Goal: Information Seeking & Learning: Learn about a topic

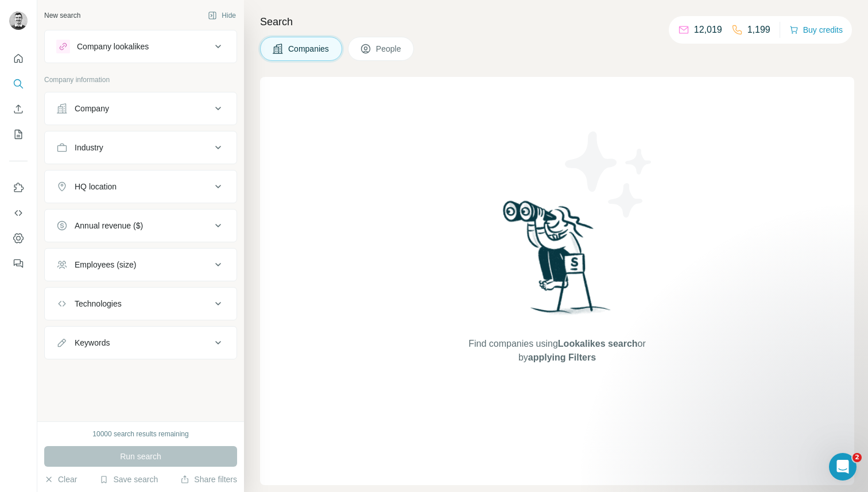
click at [143, 149] on div "Industry" at bounding box center [133, 147] width 155 height 11
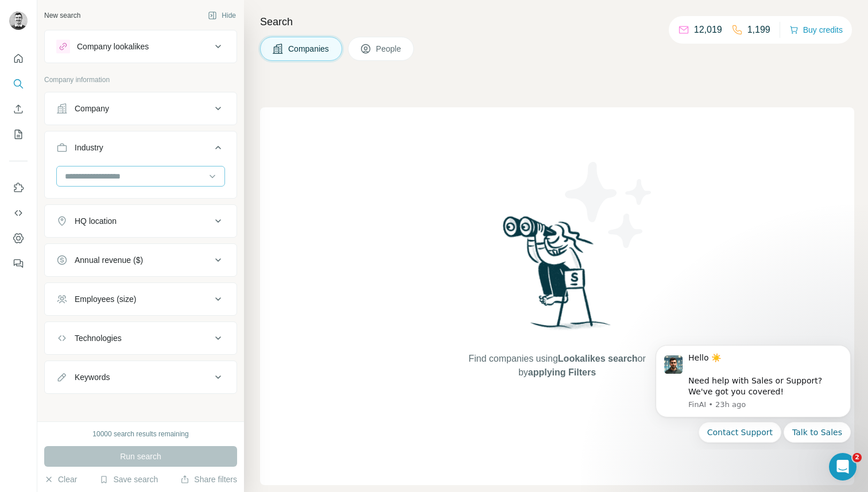
click at [152, 175] on input at bounding box center [135, 176] width 142 height 13
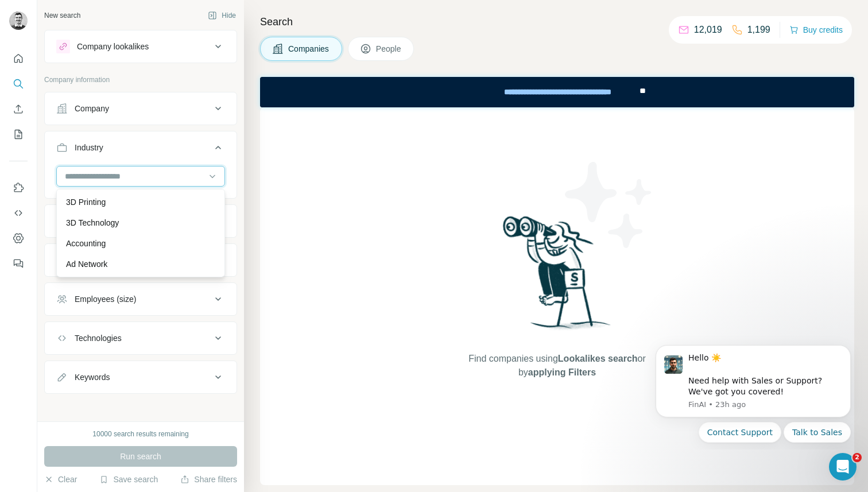
click at [114, 179] on input at bounding box center [135, 176] width 142 height 13
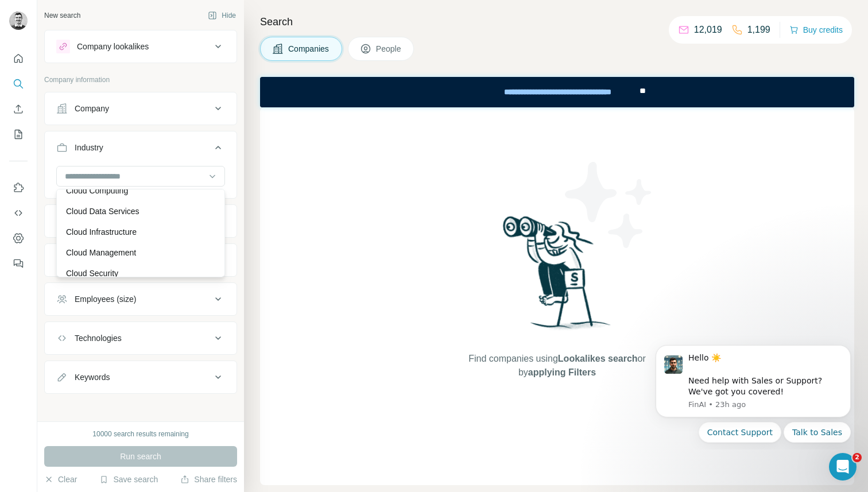
scroll to position [1871, 0]
click at [196, 130] on ul "Company Industry HQ location Annual revenue ($) Employees (size) Technologies K…" at bounding box center [140, 243] width 193 height 302
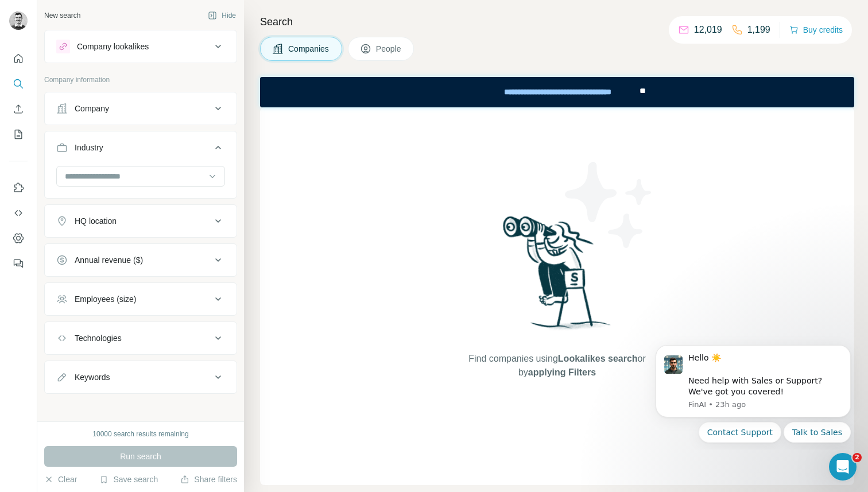
click at [192, 48] on div "Company lookalikes" at bounding box center [133, 47] width 155 height 14
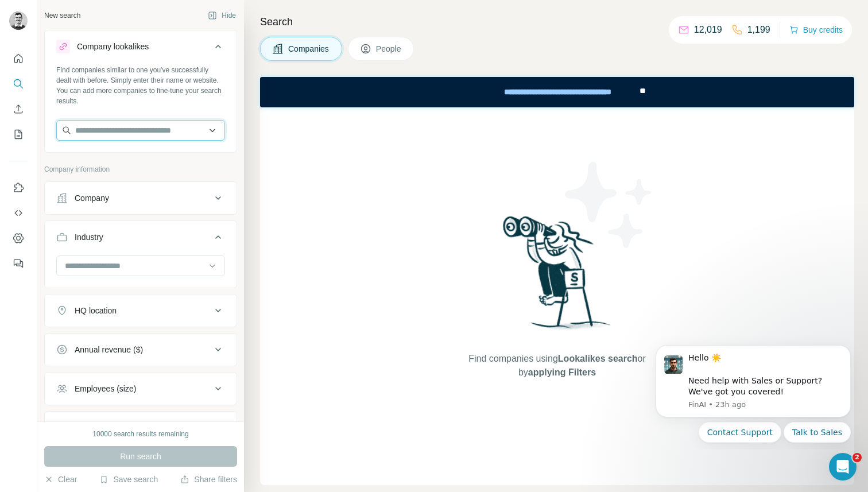
click at [96, 133] on input "text" at bounding box center [140, 130] width 169 height 21
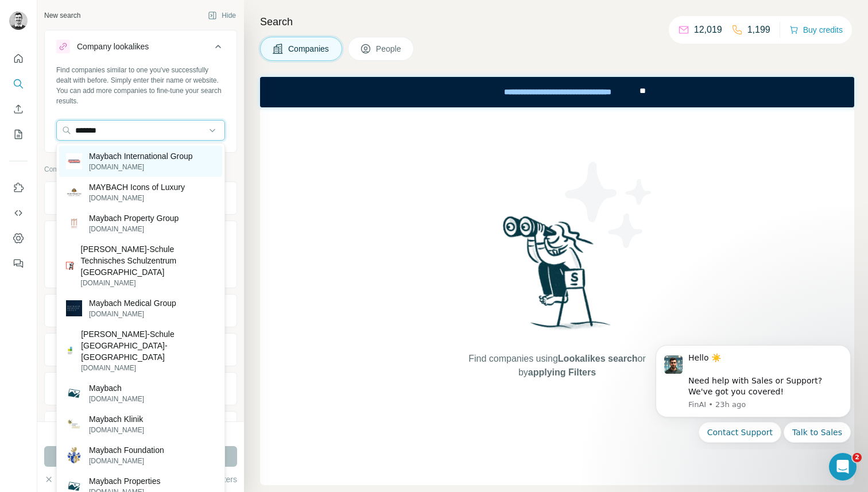
type input "********"
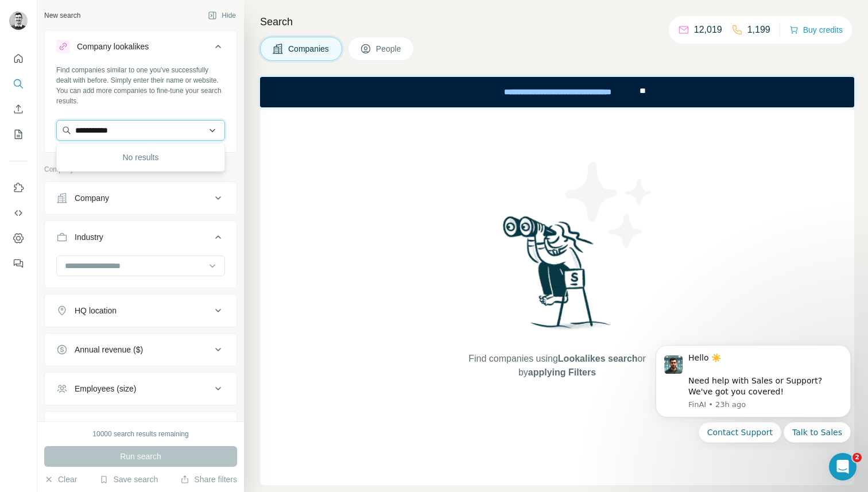
click at [110, 126] on input "**********" at bounding box center [140, 130] width 169 height 21
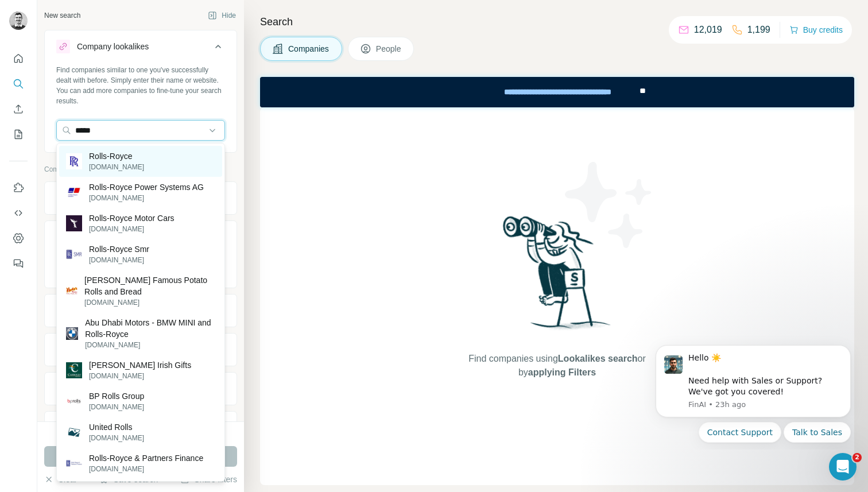
type input "*****"
click at [110, 154] on p "Rolls-Royce" at bounding box center [116, 155] width 55 height 11
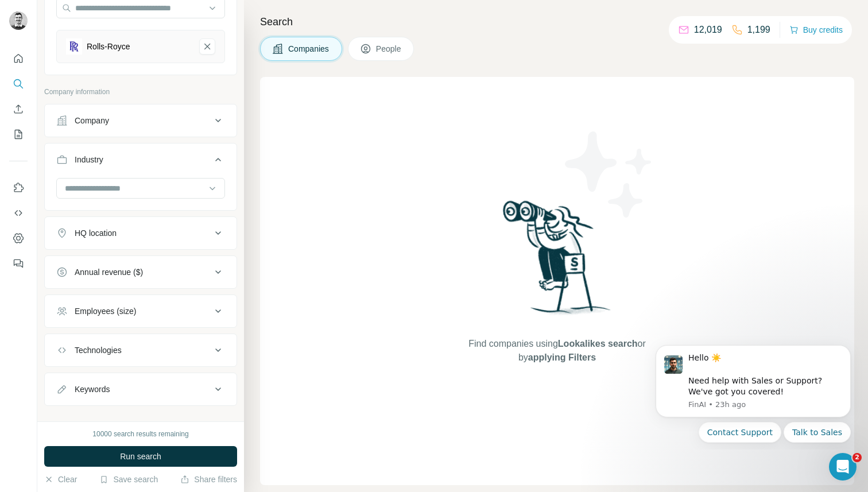
scroll to position [139, 0]
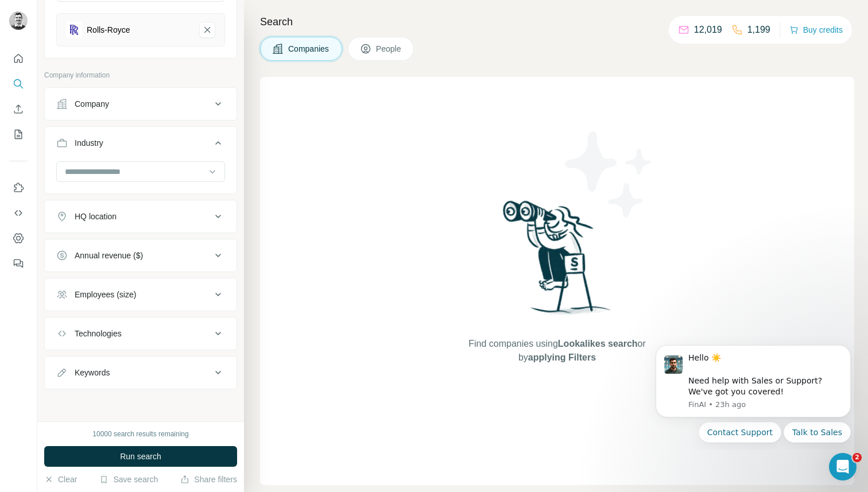
click at [423, 228] on div "Find companies using Lookalikes search or by applying Filters" at bounding box center [557, 281] width 594 height 408
click at [165, 212] on div "HQ location" at bounding box center [133, 216] width 155 height 11
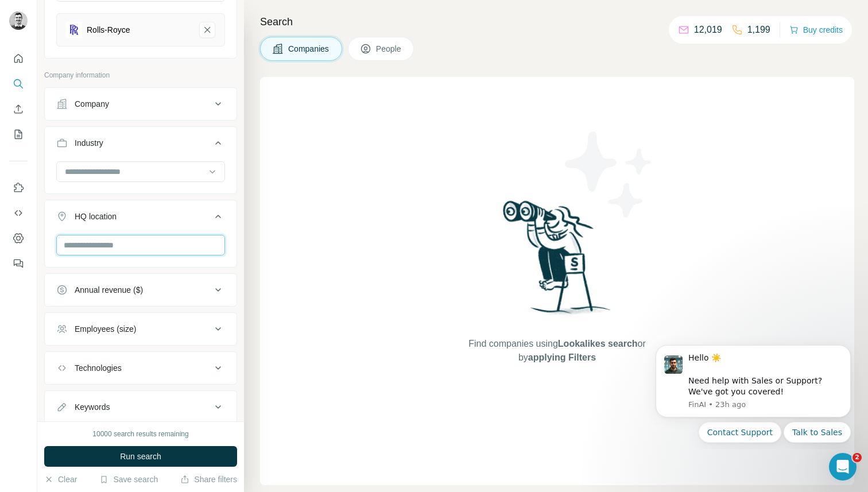
click at [150, 235] on input "text" at bounding box center [140, 245] width 169 height 21
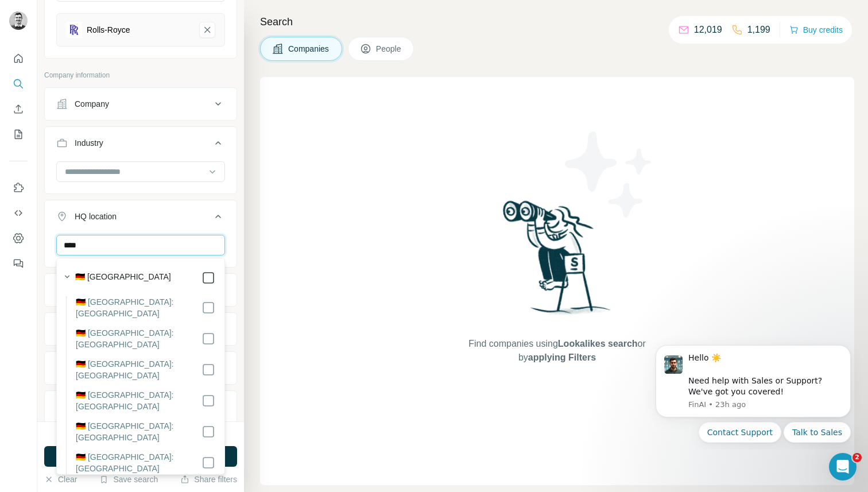
type input "****"
click at [217, 216] on icon at bounding box center [218, 216] width 6 height 3
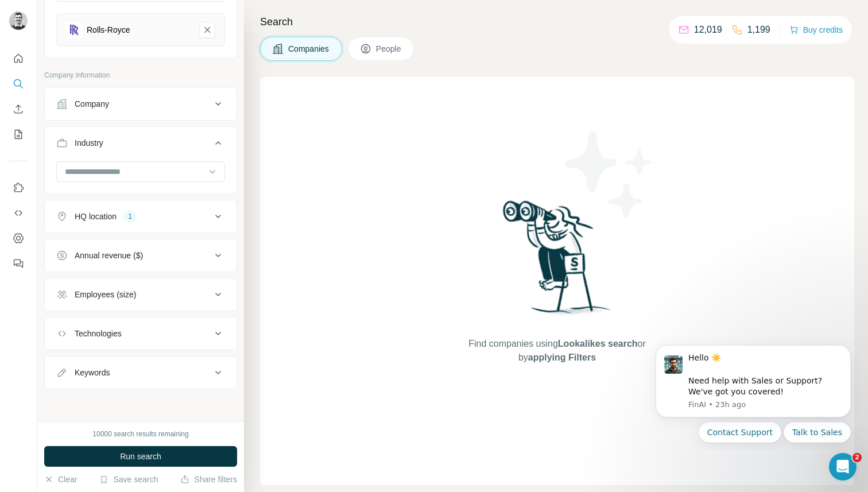
click at [212, 381] on button "Keywords" at bounding box center [141, 373] width 192 height 28
click at [168, 404] on input "text" at bounding box center [129, 401] width 146 height 21
type input "*********"
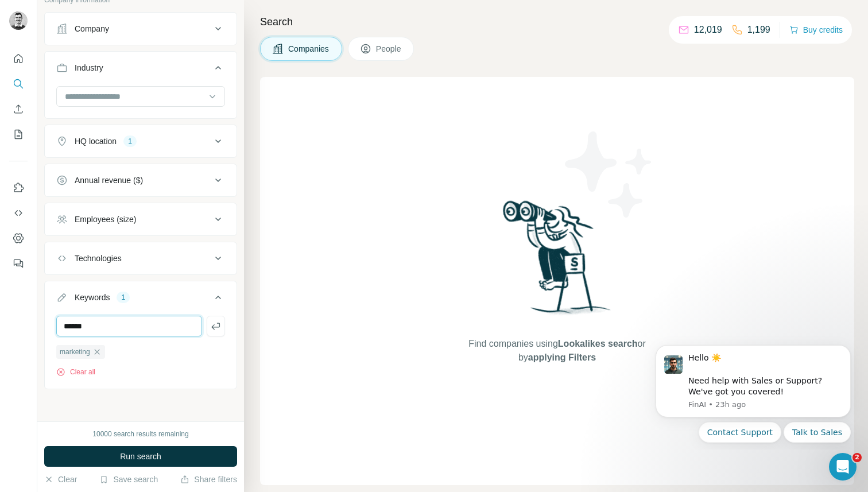
type input "*****"
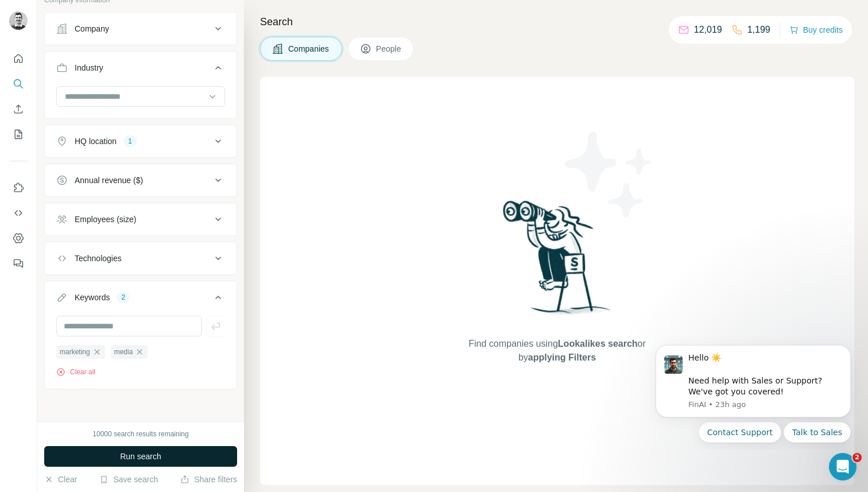
click at [112, 455] on button "Run search" at bounding box center [140, 456] width 193 height 21
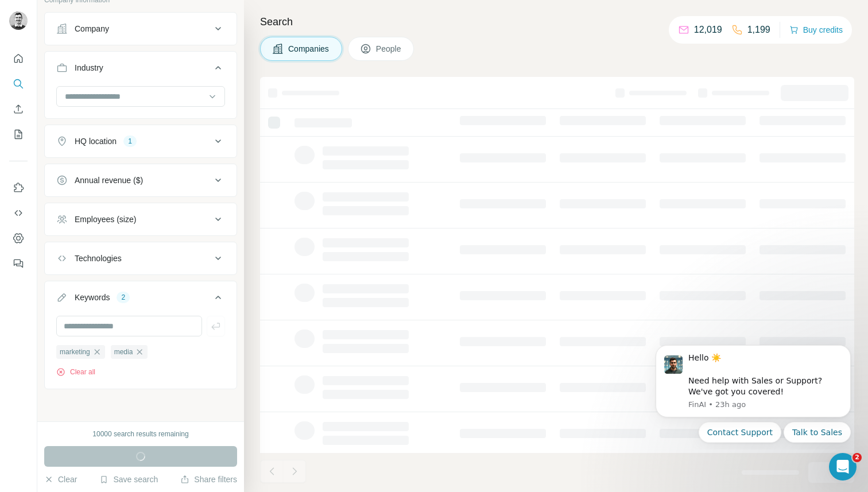
click at [383, 37] on button "People" at bounding box center [381, 49] width 67 height 24
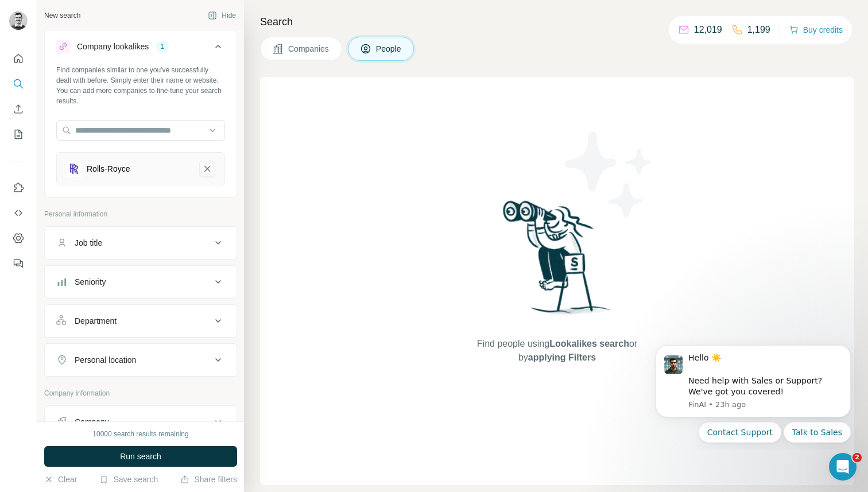
click at [205, 168] on icon "Rolls-Royce-remove-button" at bounding box center [207, 168] width 10 height 11
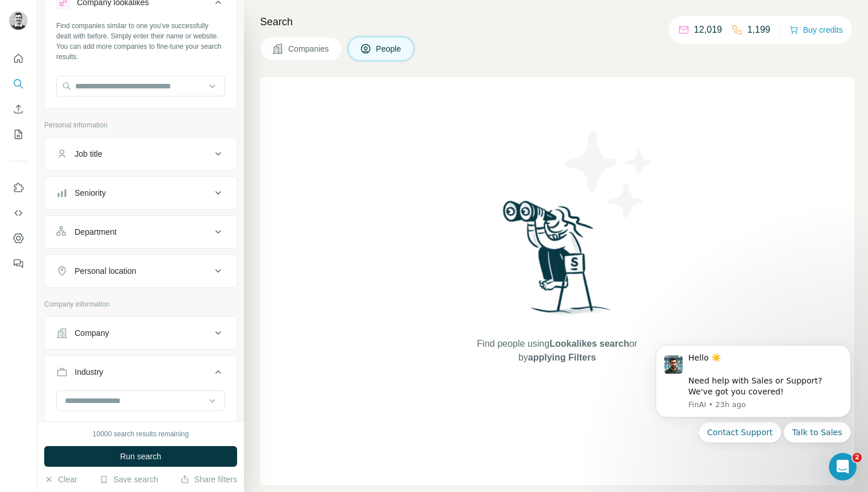
scroll to position [57, 0]
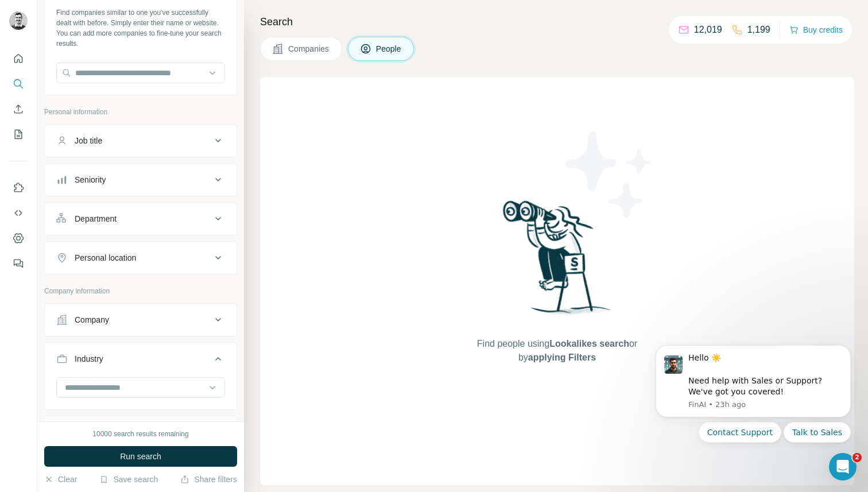
click at [144, 326] on button "Company" at bounding box center [141, 320] width 192 height 28
click at [133, 371] on input "text" at bounding box center [140, 370] width 169 height 21
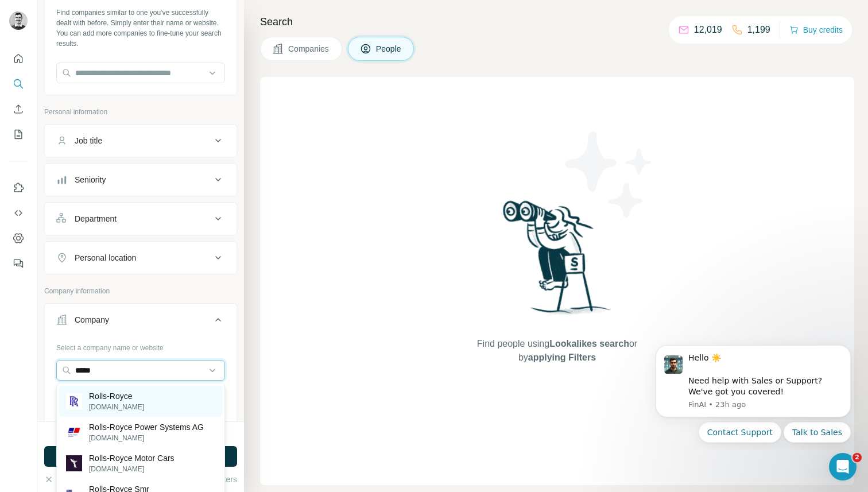
type input "*****"
click at [114, 395] on p "Rolls-Royce" at bounding box center [116, 395] width 55 height 11
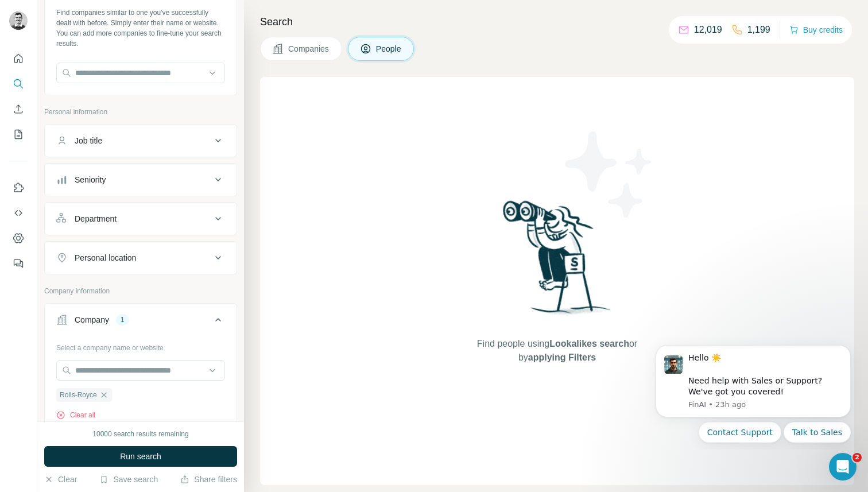
click at [179, 145] on div "Job title" at bounding box center [133, 140] width 155 height 11
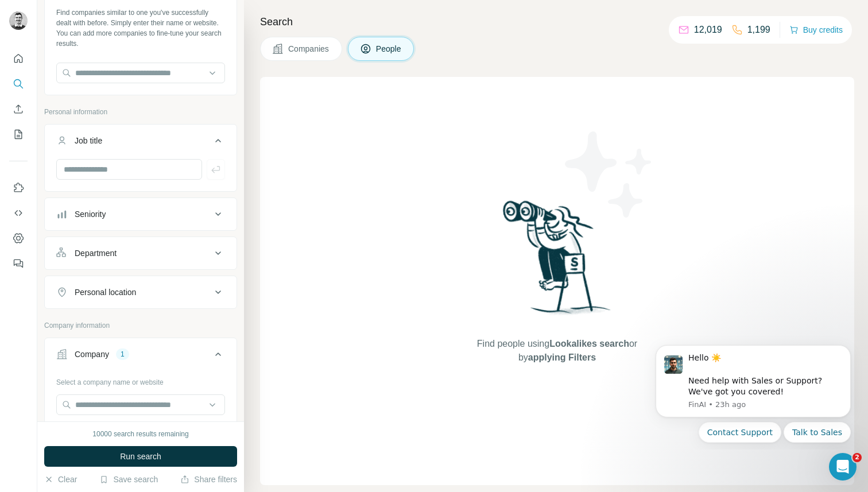
click at [179, 145] on div "Job title" at bounding box center [133, 140] width 155 height 11
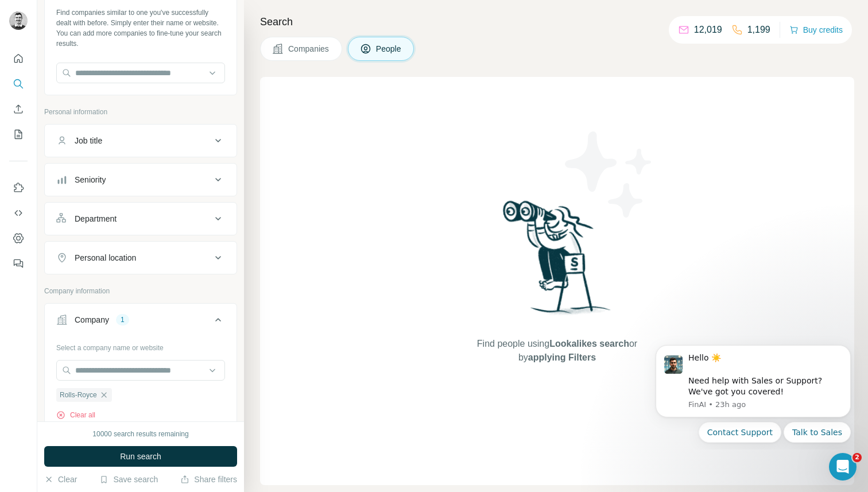
click at [169, 181] on div "Seniority" at bounding box center [133, 179] width 155 height 11
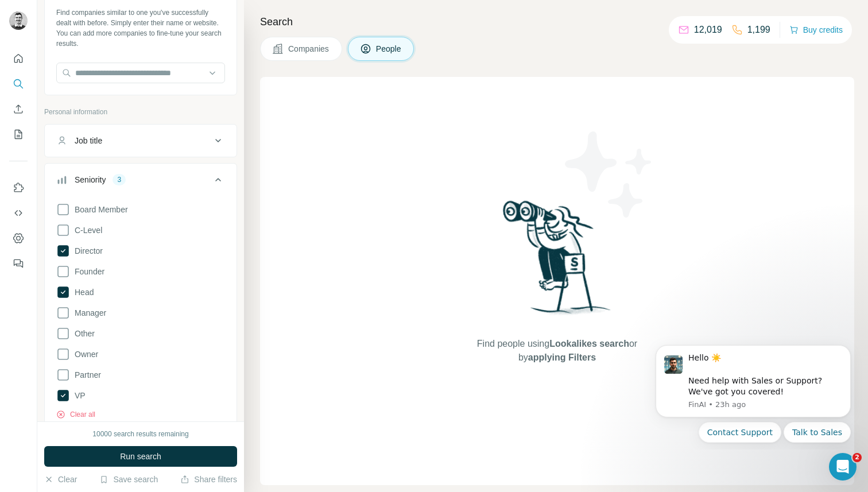
click at [219, 177] on icon at bounding box center [218, 180] width 14 height 14
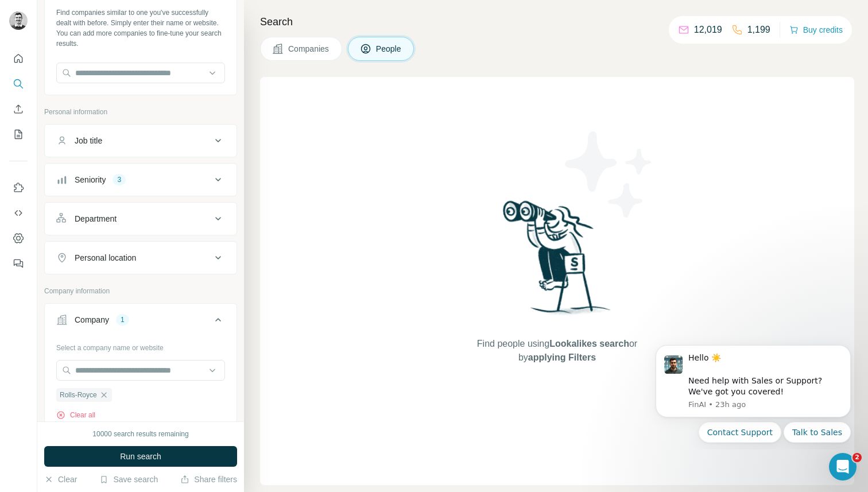
click at [206, 219] on div "Department" at bounding box center [133, 218] width 155 height 11
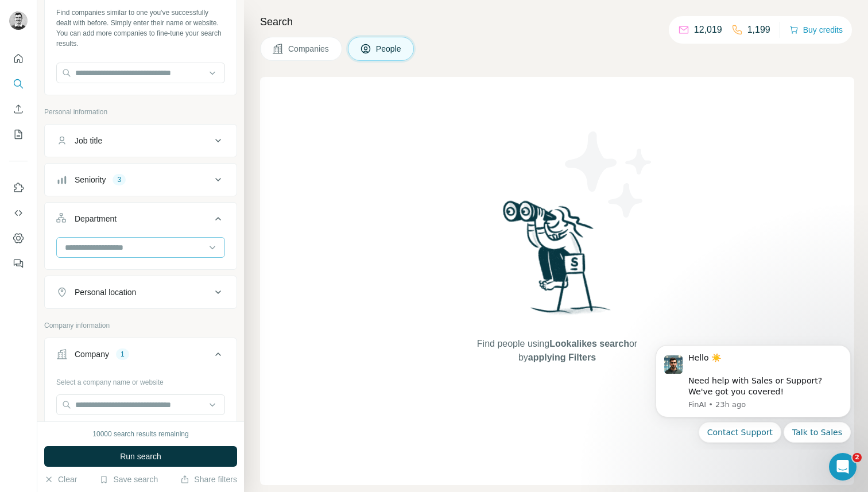
click at [160, 249] on input at bounding box center [135, 247] width 142 height 13
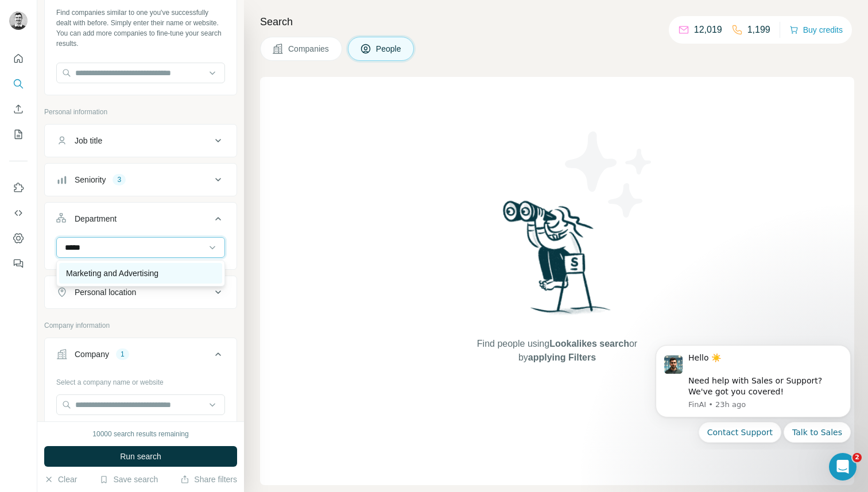
type input "*****"
click at [158, 277] on p "Marketing and Advertising" at bounding box center [112, 272] width 92 height 11
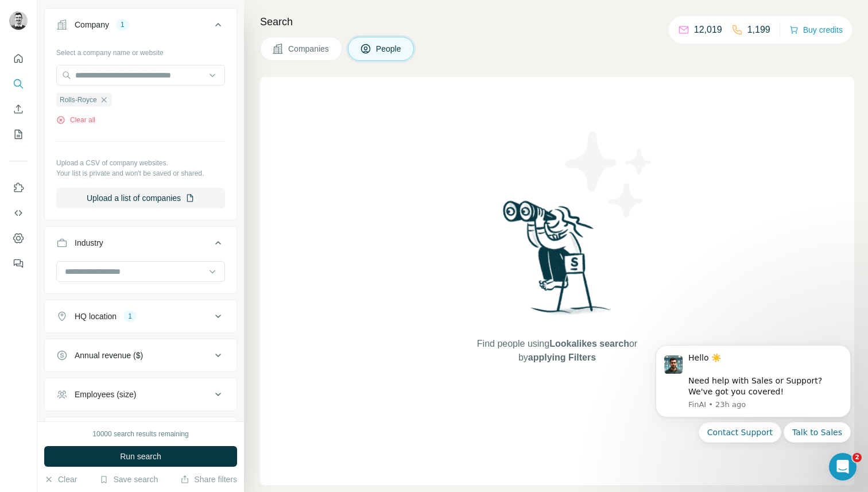
scroll to position [411, 0]
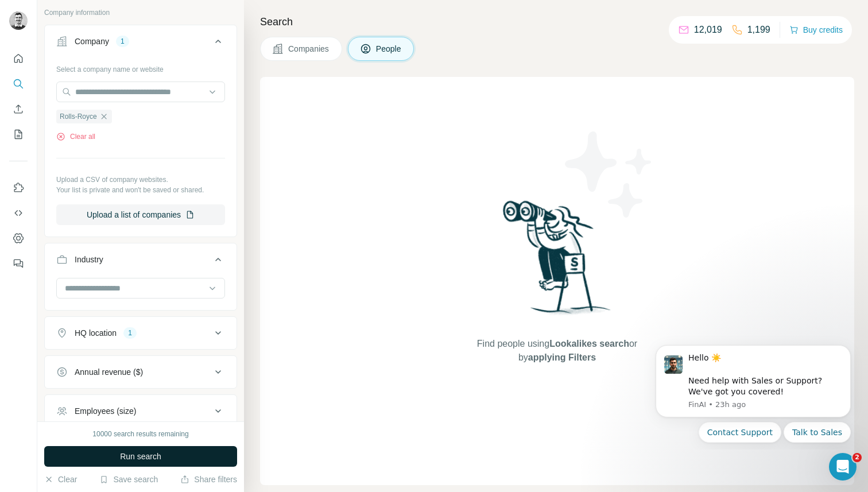
click at [112, 455] on button "Run search" at bounding box center [140, 456] width 193 height 21
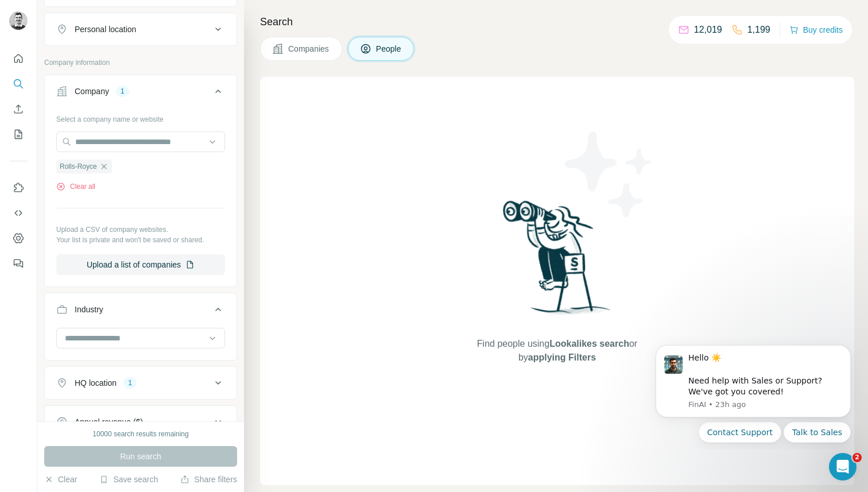
scroll to position [375, 0]
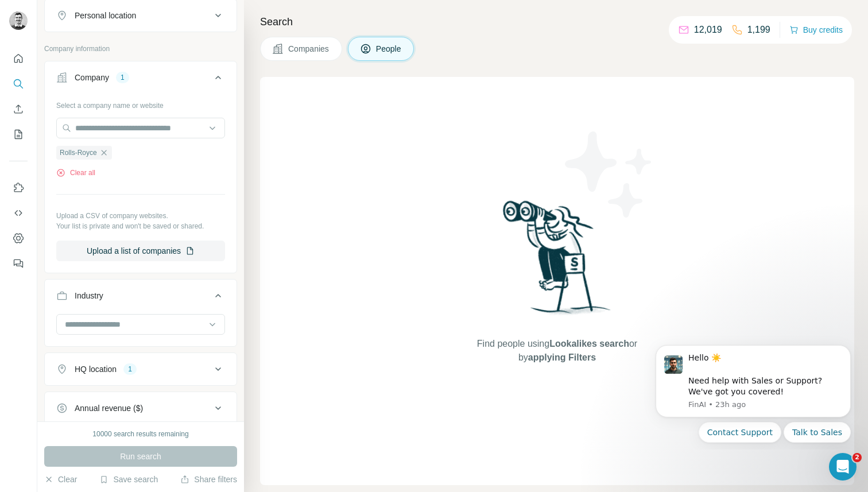
click at [220, 376] on button "HQ location 1" at bounding box center [141, 369] width 192 height 28
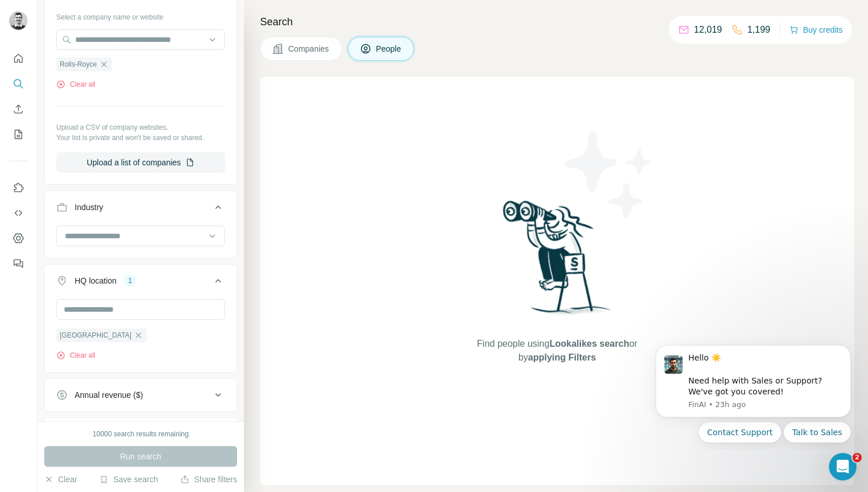
scroll to position [473, 0]
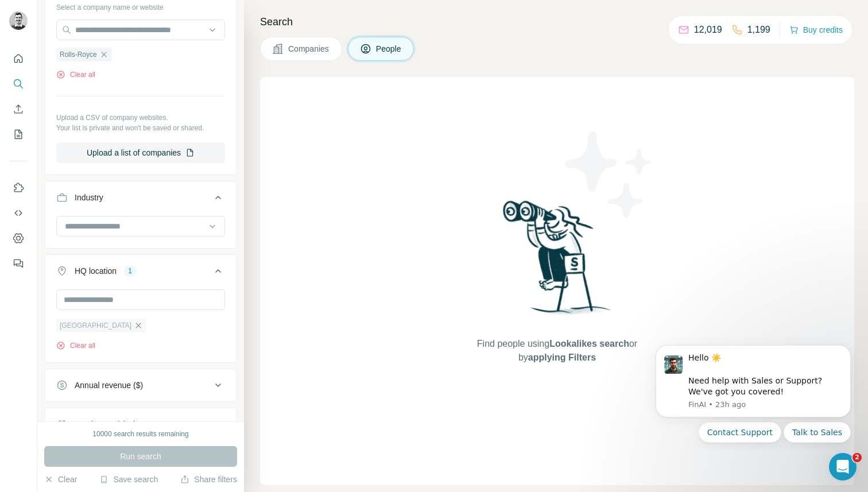
click at [134, 324] on icon "button" at bounding box center [138, 325] width 9 height 9
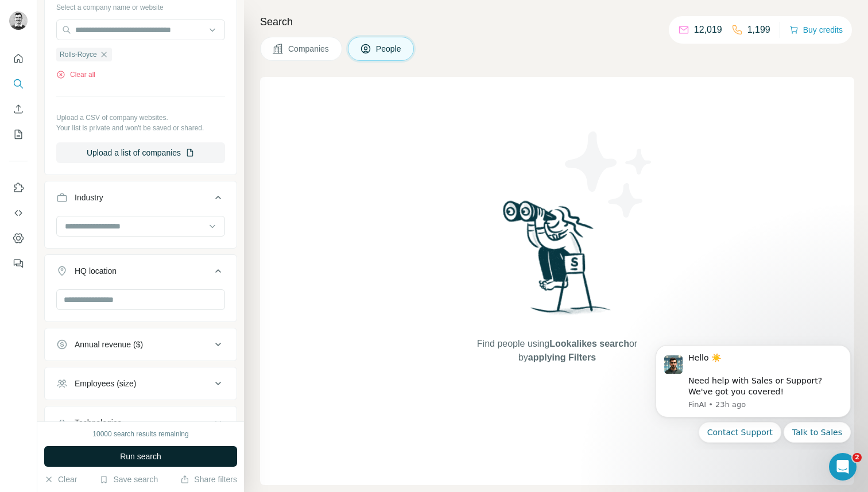
click at [129, 456] on span "Run search" at bounding box center [140, 456] width 41 height 11
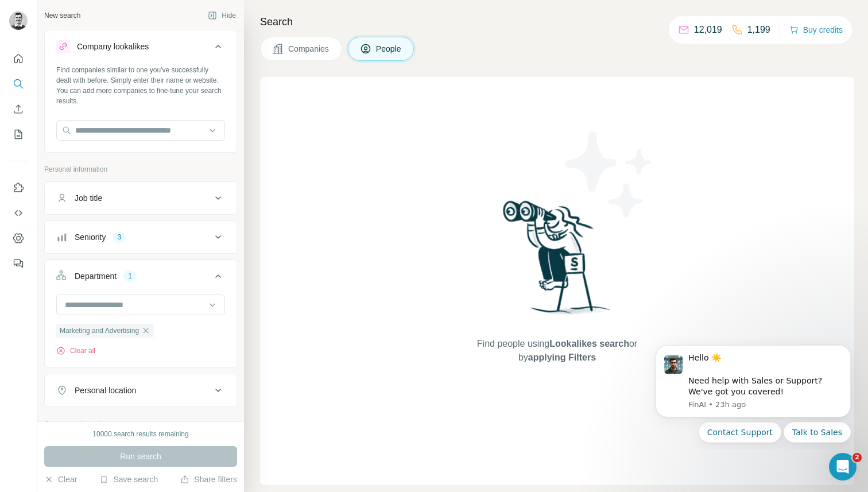
click at [210, 237] on div "Seniority 3" at bounding box center [133, 236] width 155 height 11
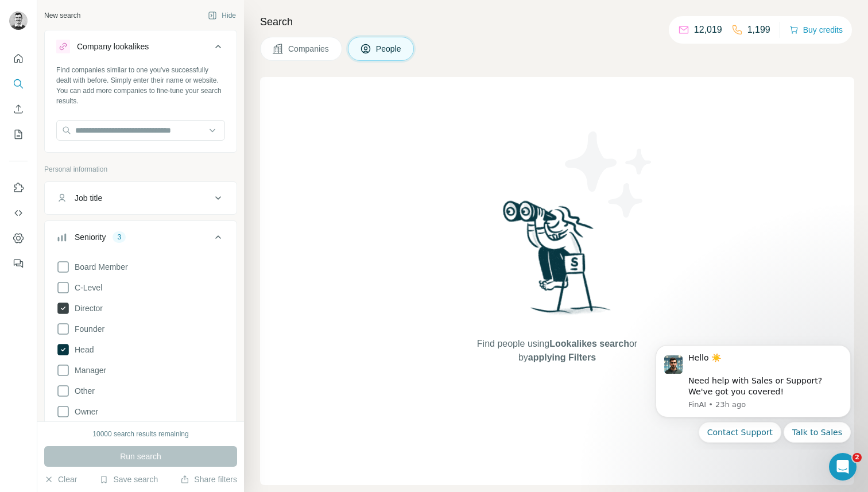
click at [68, 308] on icon at bounding box center [62, 307] width 11 height 11
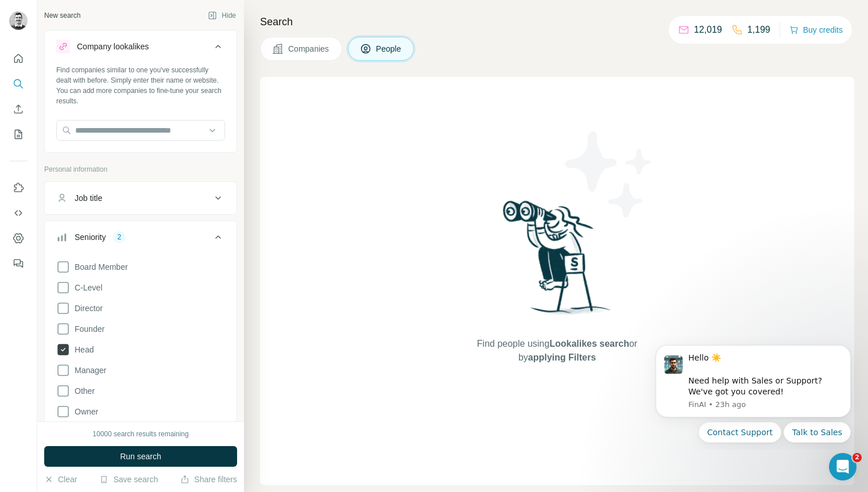
click at [62, 348] on icon at bounding box center [62, 349] width 11 height 11
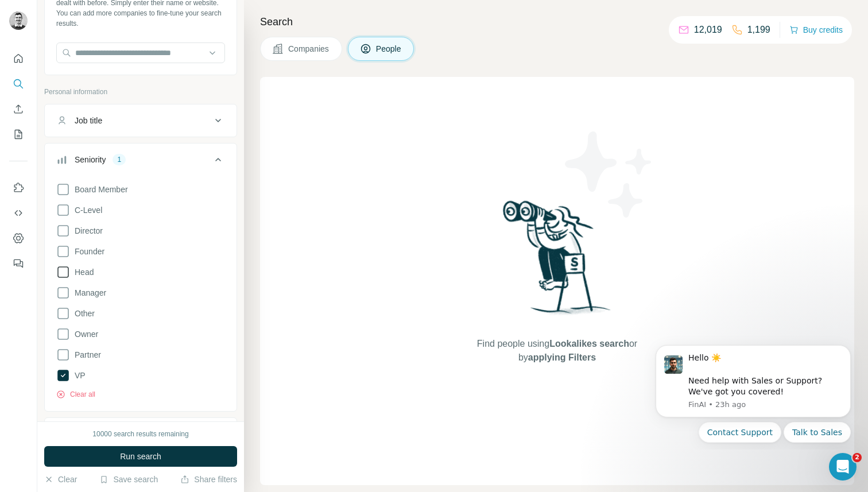
scroll to position [83, 0]
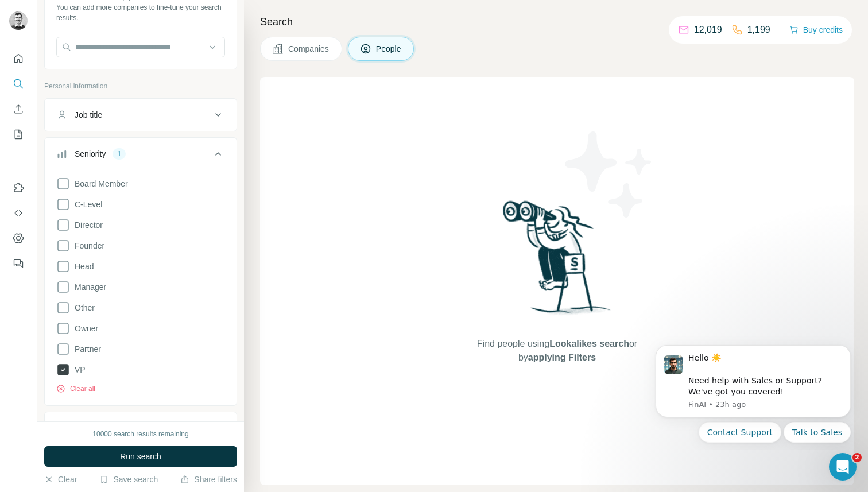
click at [61, 365] on icon at bounding box center [62, 369] width 11 height 11
click at [115, 452] on button "Run search" at bounding box center [140, 456] width 193 height 21
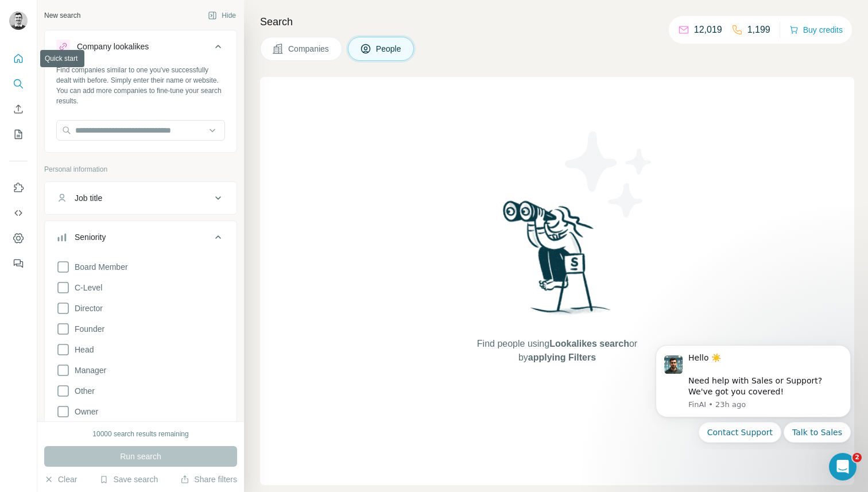
click at [11, 57] on button "Quick start" at bounding box center [18, 58] width 18 height 21
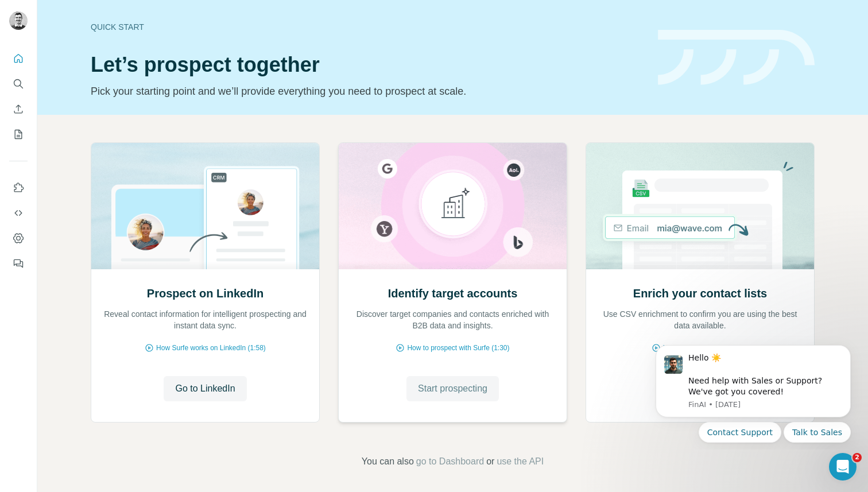
click at [431, 387] on span "Start prospecting" at bounding box center [452, 389] width 69 height 14
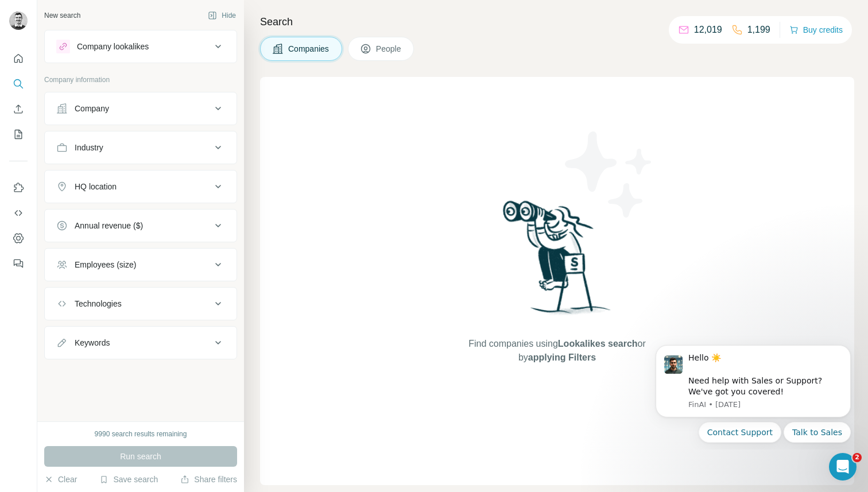
click at [222, 152] on icon at bounding box center [218, 148] width 14 height 14
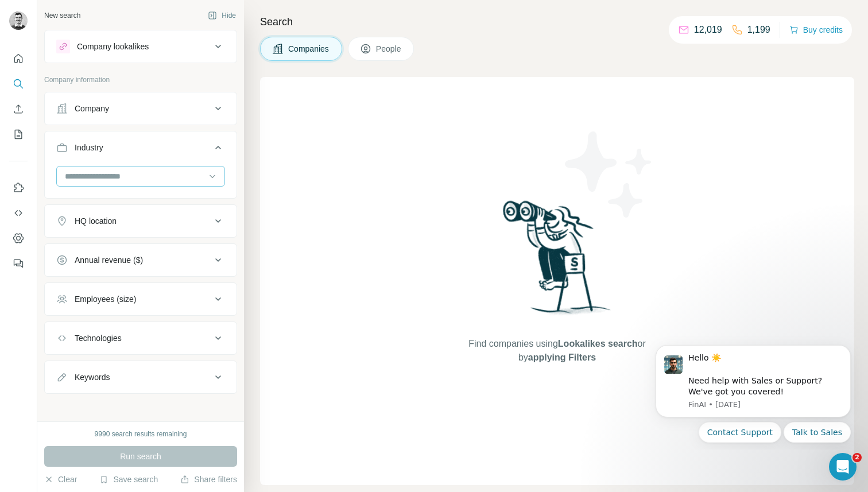
click at [149, 178] on input at bounding box center [135, 176] width 142 height 13
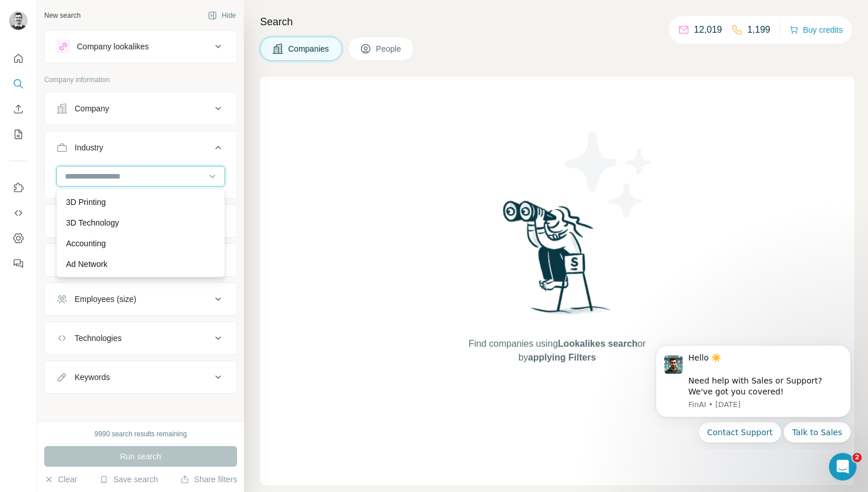
click at [149, 178] on input at bounding box center [135, 176] width 142 height 13
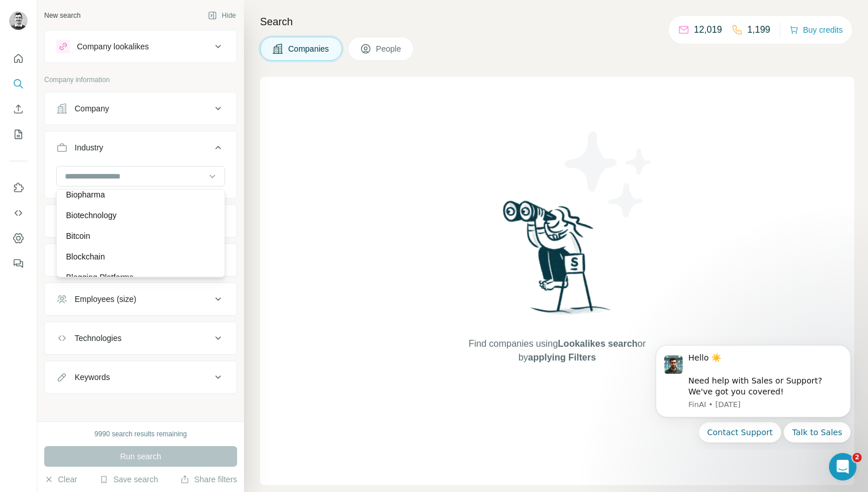
scroll to position [1145, 0]
click at [108, 213] on p "Biotechnology" at bounding box center [91, 213] width 51 height 11
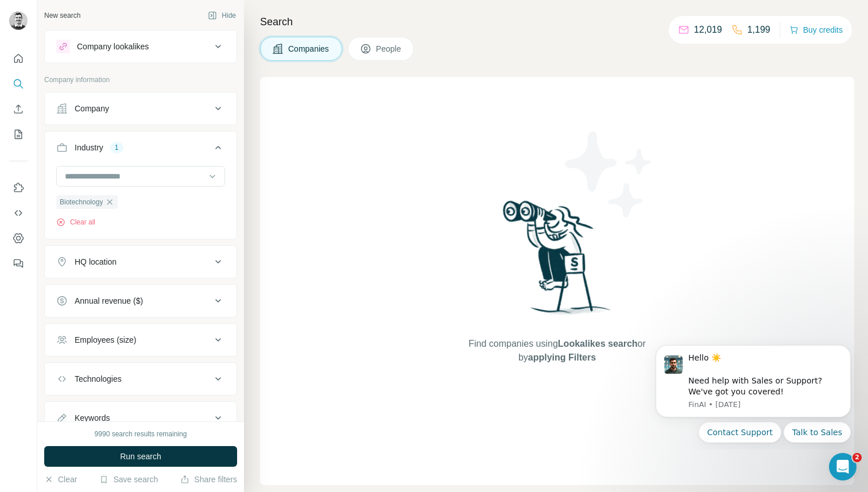
click at [127, 260] on div "HQ location" at bounding box center [133, 261] width 155 height 11
click at [118, 293] on input "text" at bounding box center [140, 290] width 169 height 21
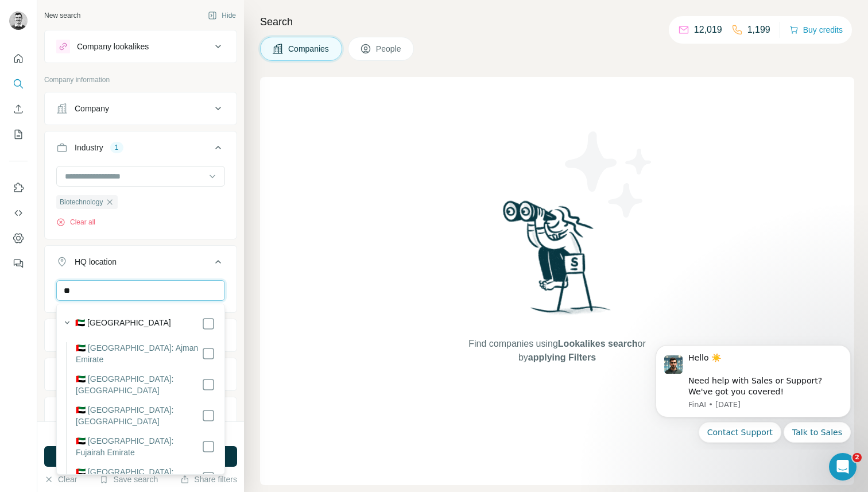
type input "*"
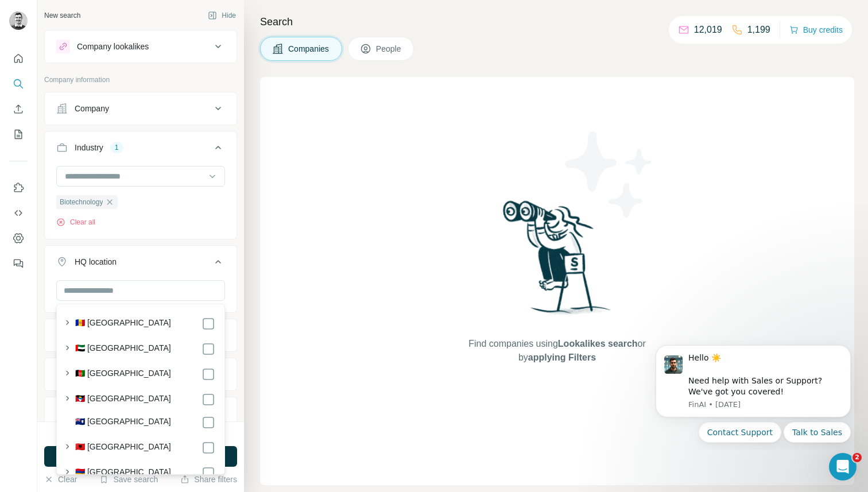
click at [272, 243] on div "Find companies using Lookalikes search or by applying Filters" at bounding box center [557, 281] width 594 height 408
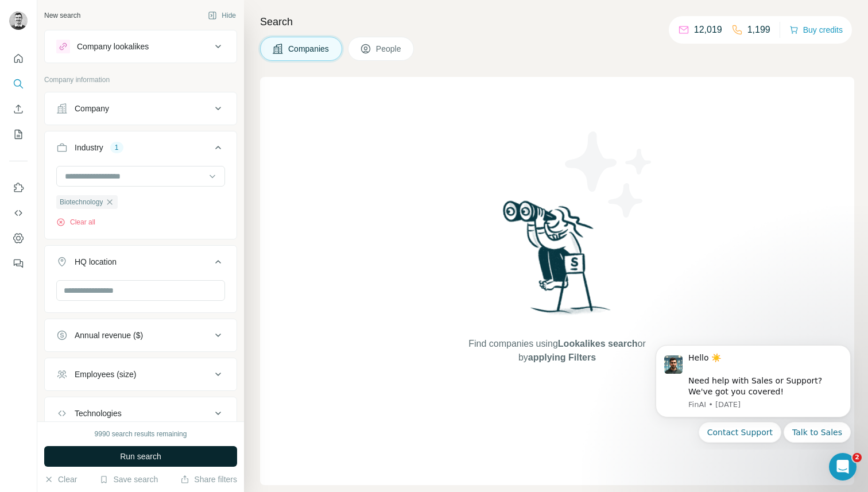
click at [146, 456] on span "Run search" at bounding box center [140, 456] width 41 height 11
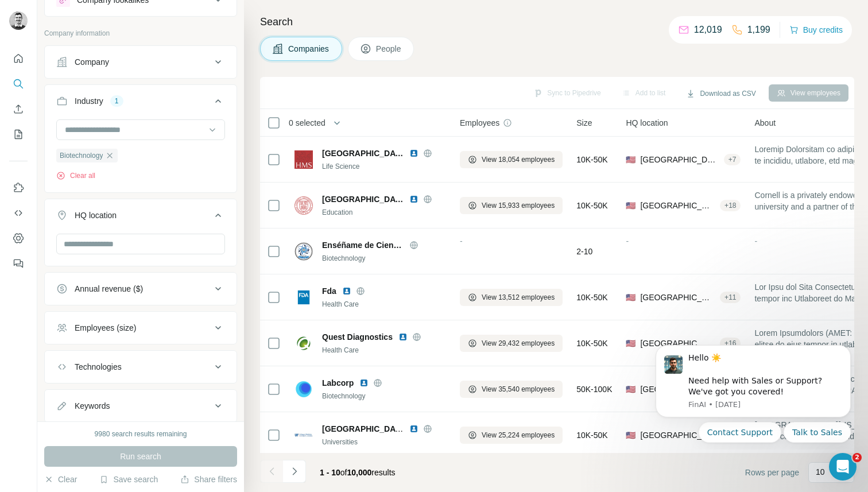
click at [216, 290] on icon at bounding box center [218, 289] width 14 height 14
click at [60, 376] on icon at bounding box center [63, 378] width 14 height 14
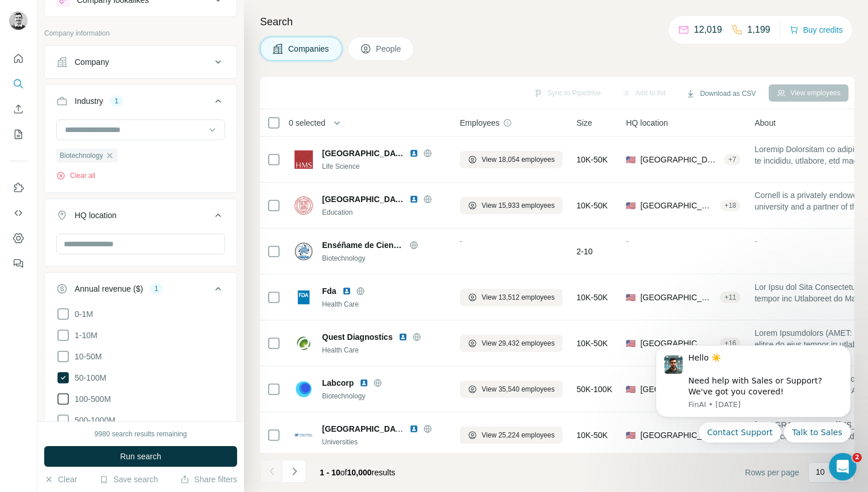
click at [60, 396] on icon at bounding box center [63, 399] width 14 height 14
click at [64, 415] on icon at bounding box center [63, 420] width 14 height 14
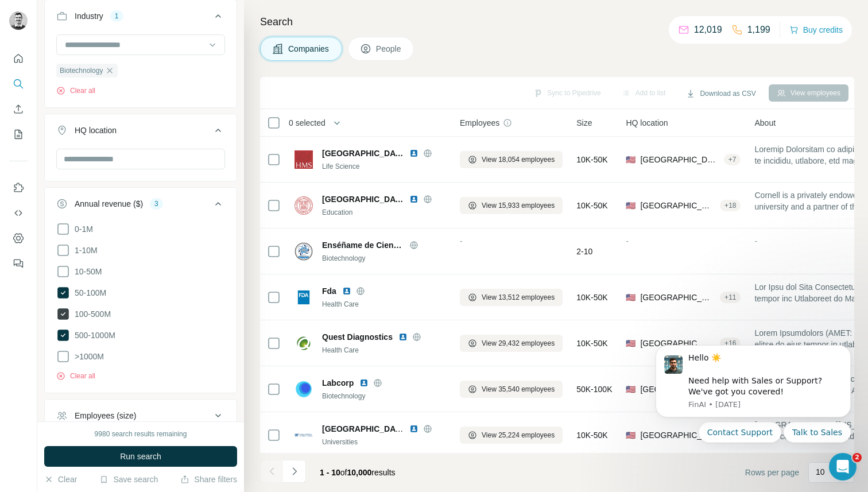
scroll to position [133, 0]
click at [60, 350] on icon at bounding box center [62, 355] width 11 height 11
click at [60, 291] on icon at bounding box center [62, 291] width 11 height 11
click at [99, 461] on button "Run search" at bounding box center [140, 456] width 193 height 21
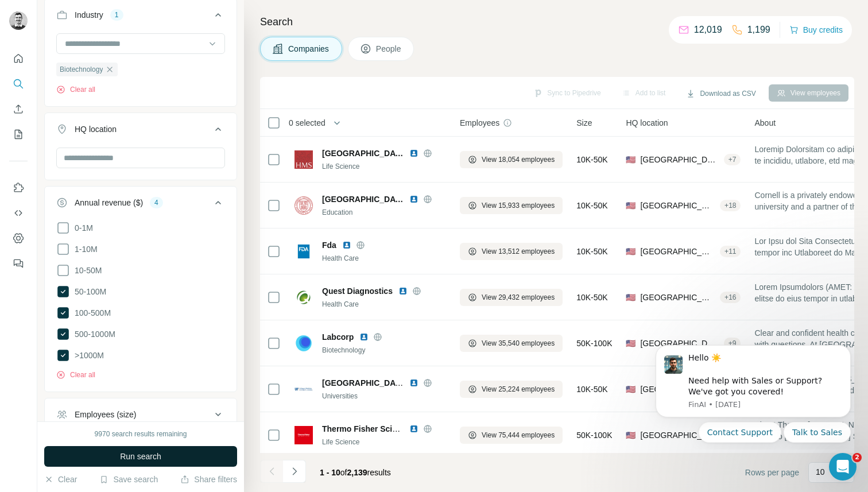
click at [101, 453] on button "Run search" at bounding box center [140, 456] width 193 height 21
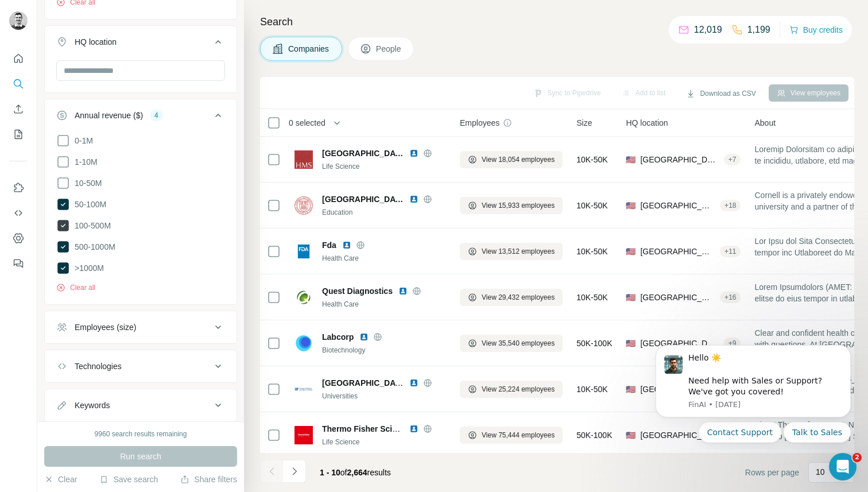
scroll to position [251, 0]
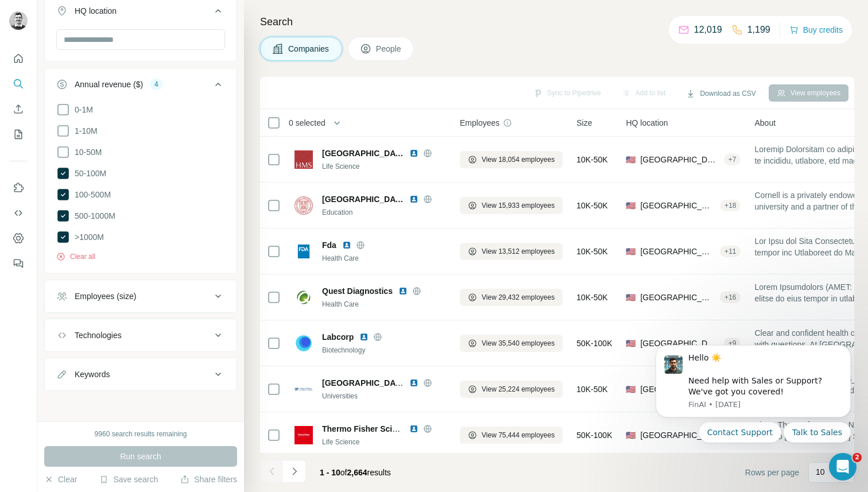
click at [88, 324] on button "Technologies" at bounding box center [141, 335] width 192 height 28
click at [88, 324] on button "Technologies" at bounding box center [141, 337] width 192 height 32
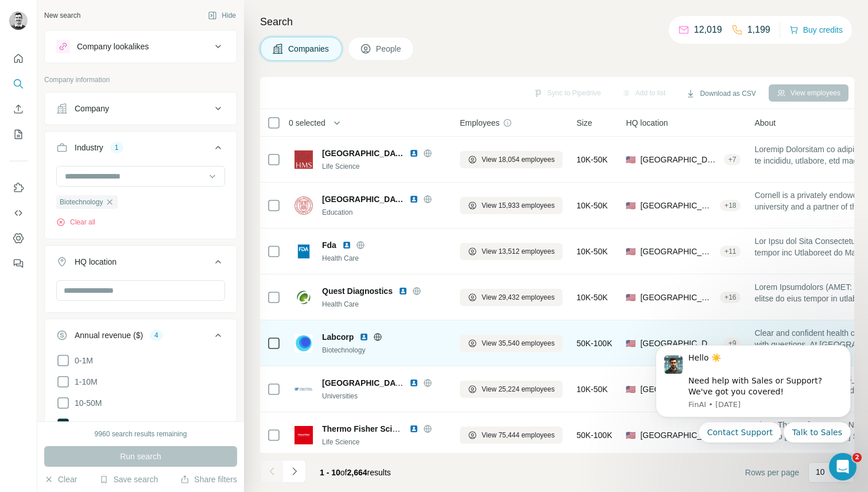
scroll to position [143, 0]
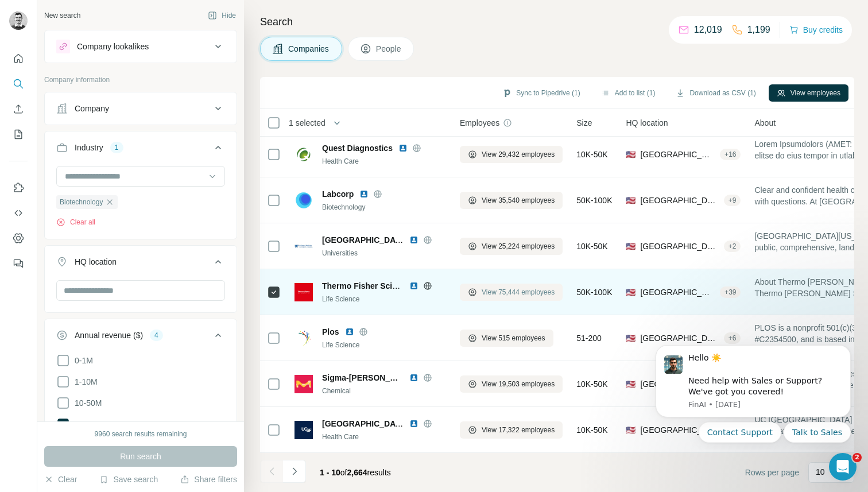
click at [470, 290] on icon at bounding box center [472, 292] width 9 height 9
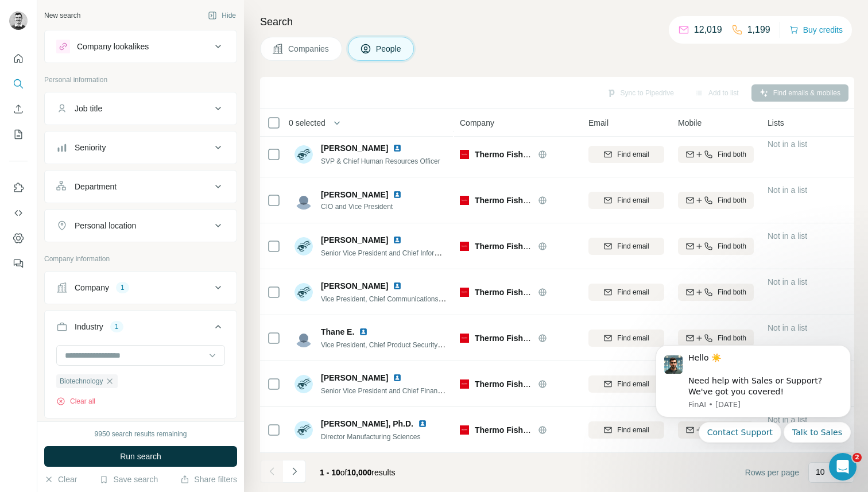
click at [117, 188] on div "Department" at bounding box center [96, 186] width 42 height 11
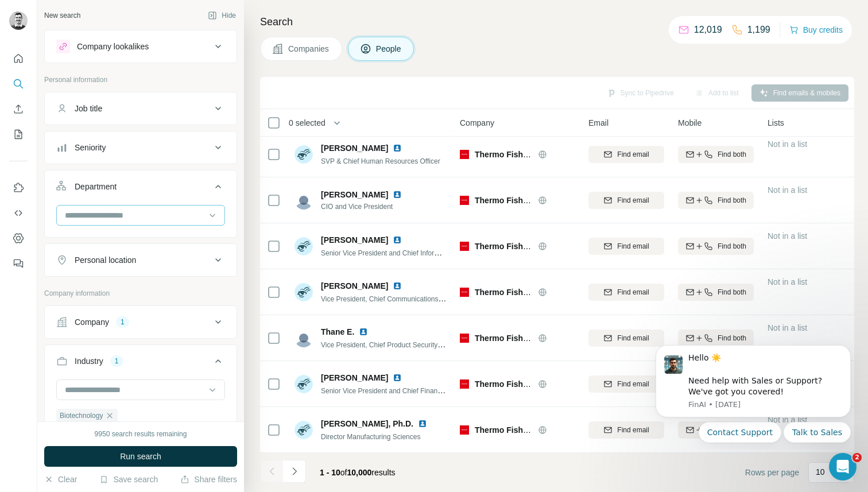
click at [117, 212] on input at bounding box center [135, 215] width 142 height 13
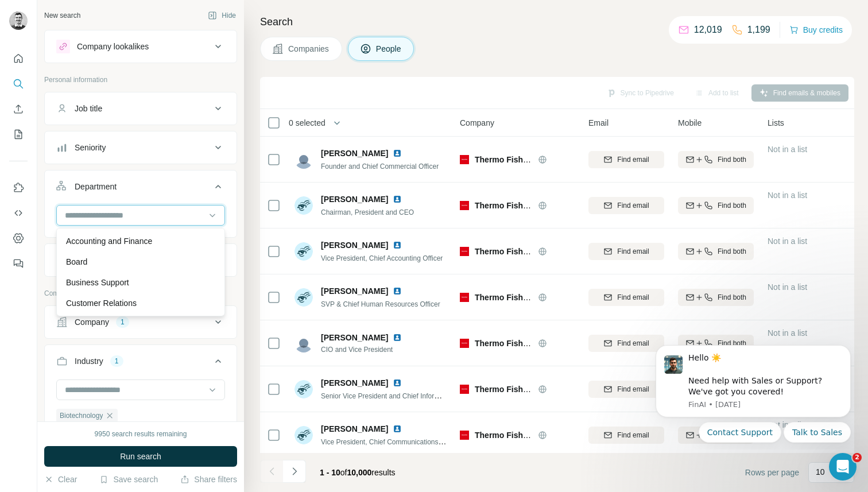
scroll to position [1145, 0]
